Goal: Navigation & Orientation: Find specific page/section

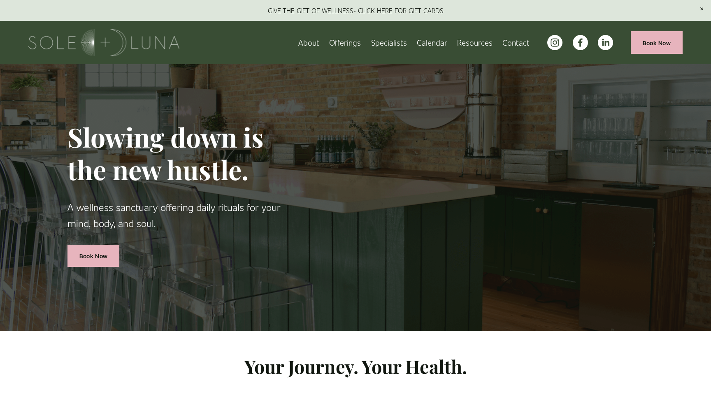
click at [0, 0] on span "Rituals" at bounding box center [0, 0] width 0 height 0
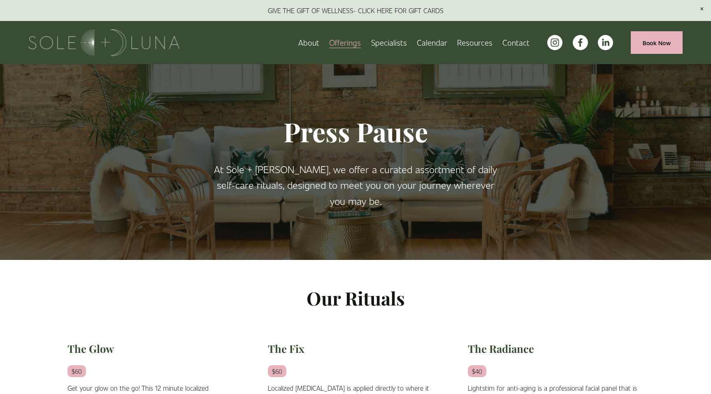
click at [0, 0] on span "Meditations" at bounding box center [0, 0] width 0 height 0
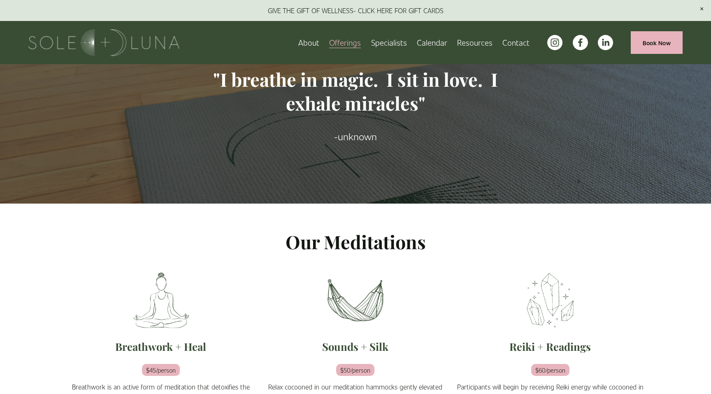
scroll to position [33, 0]
